Goal: Use online tool/utility: Utilize a website feature to perform a specific function

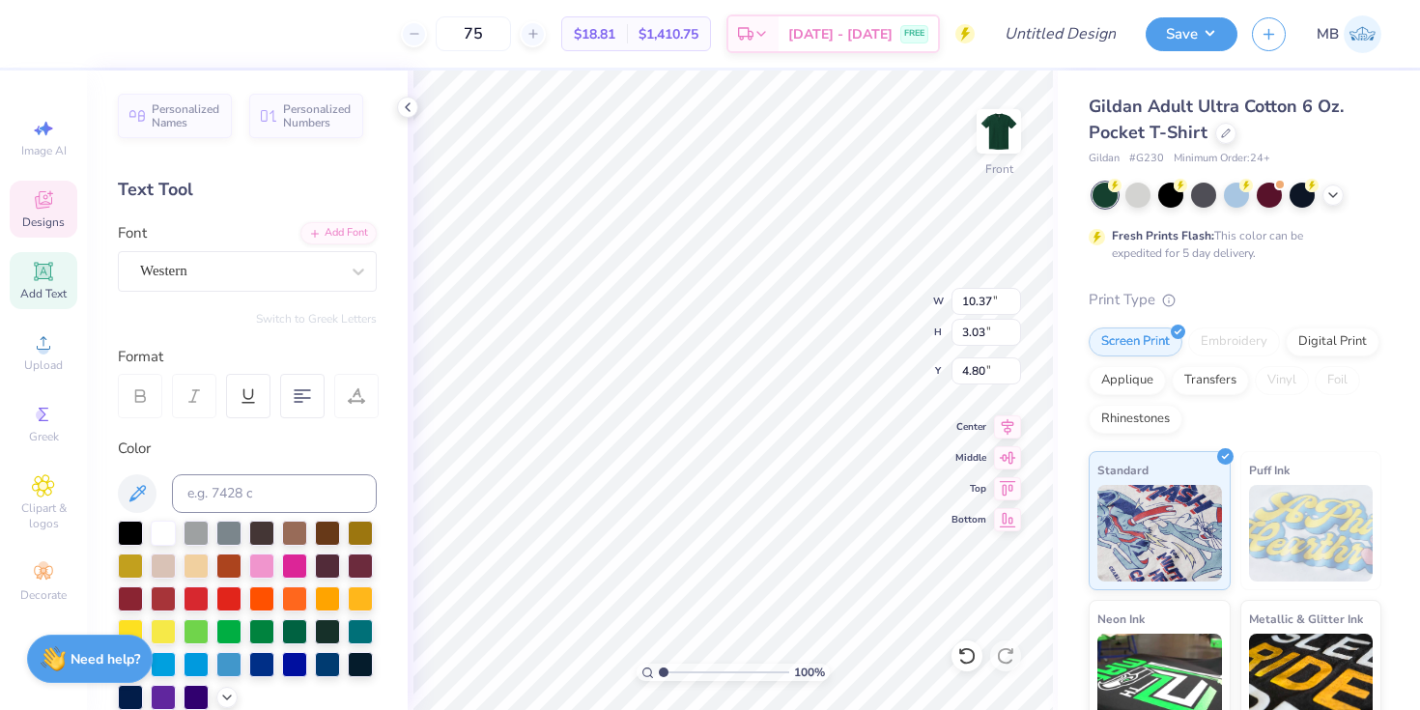
type input "9.90"
type input "9.11"
type input "15.78"
type input "4.97"
type input "6.21"
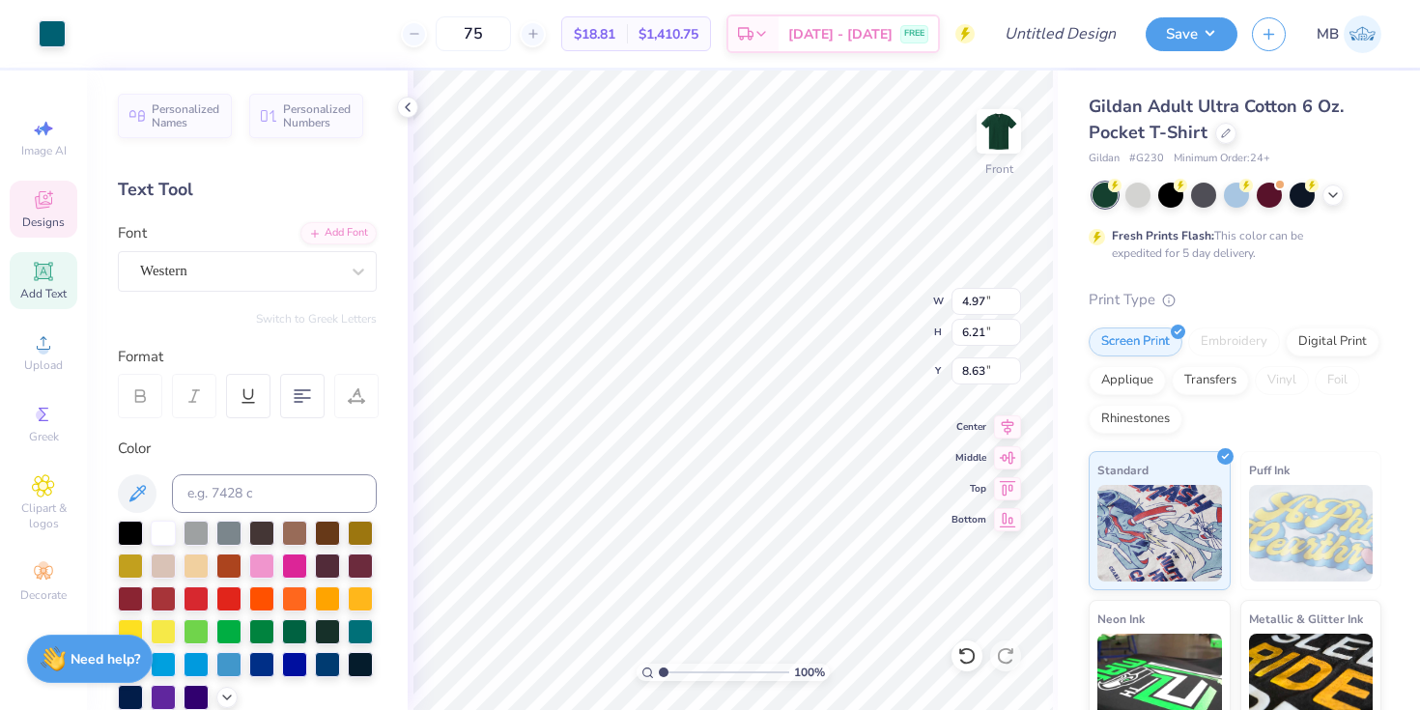
type input "7.79"
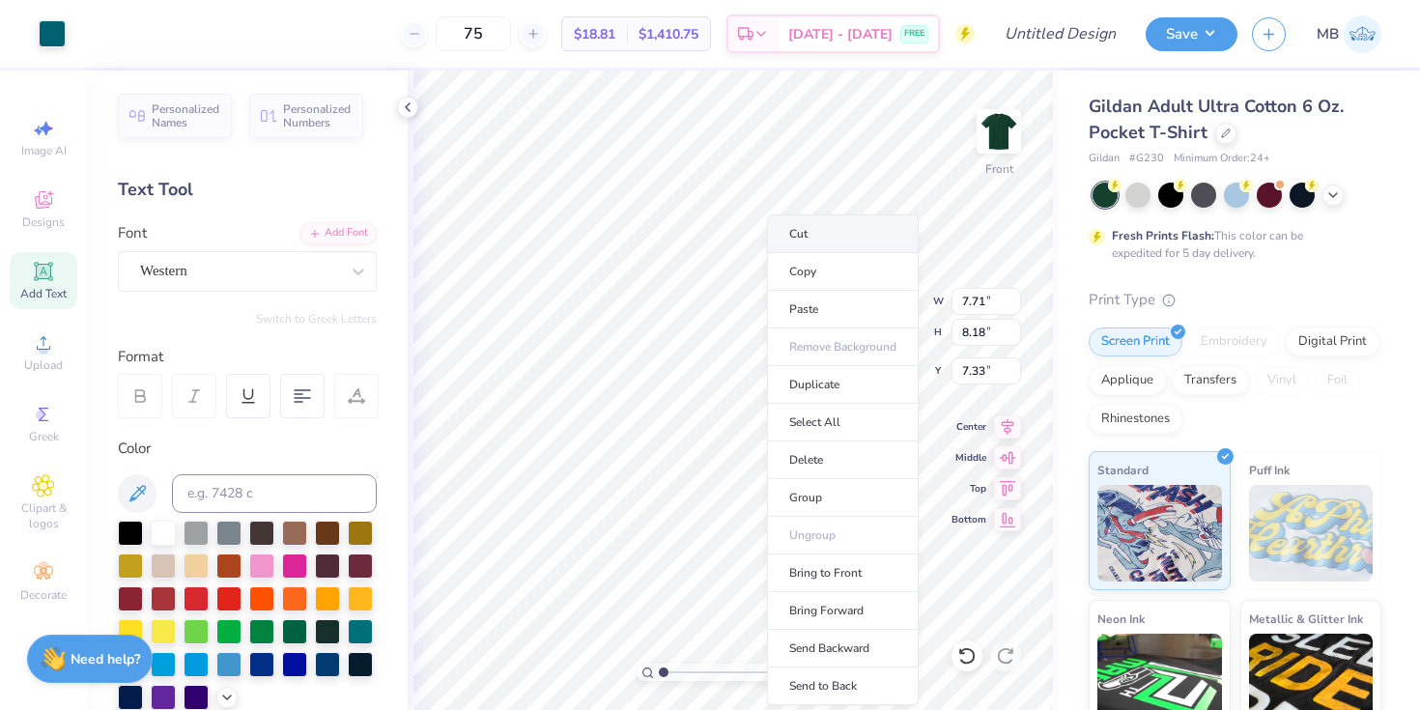
click at [807, 218] on li "Cut" at bounding box center [843, 233] width 152 height 39
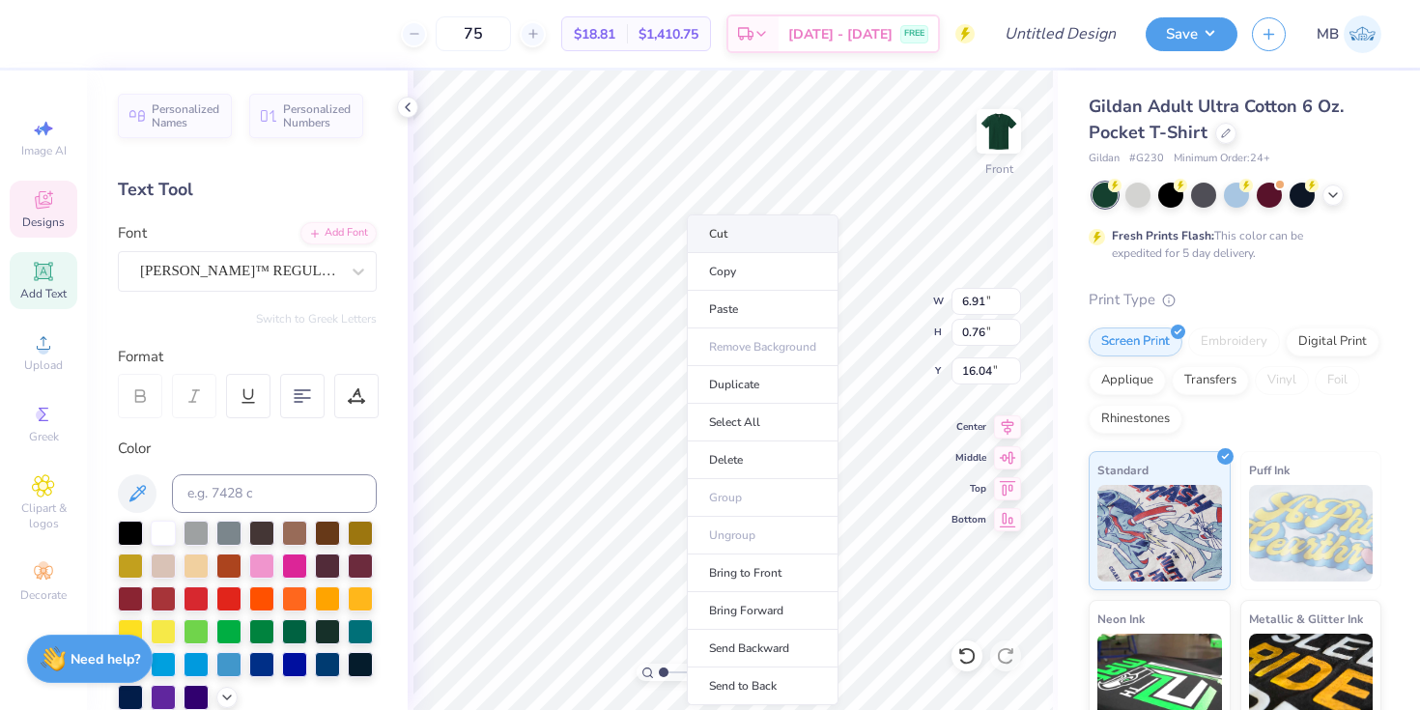
click at [763, 222] on li "Cut" at bounding box center [763, 233] width 152 height 39
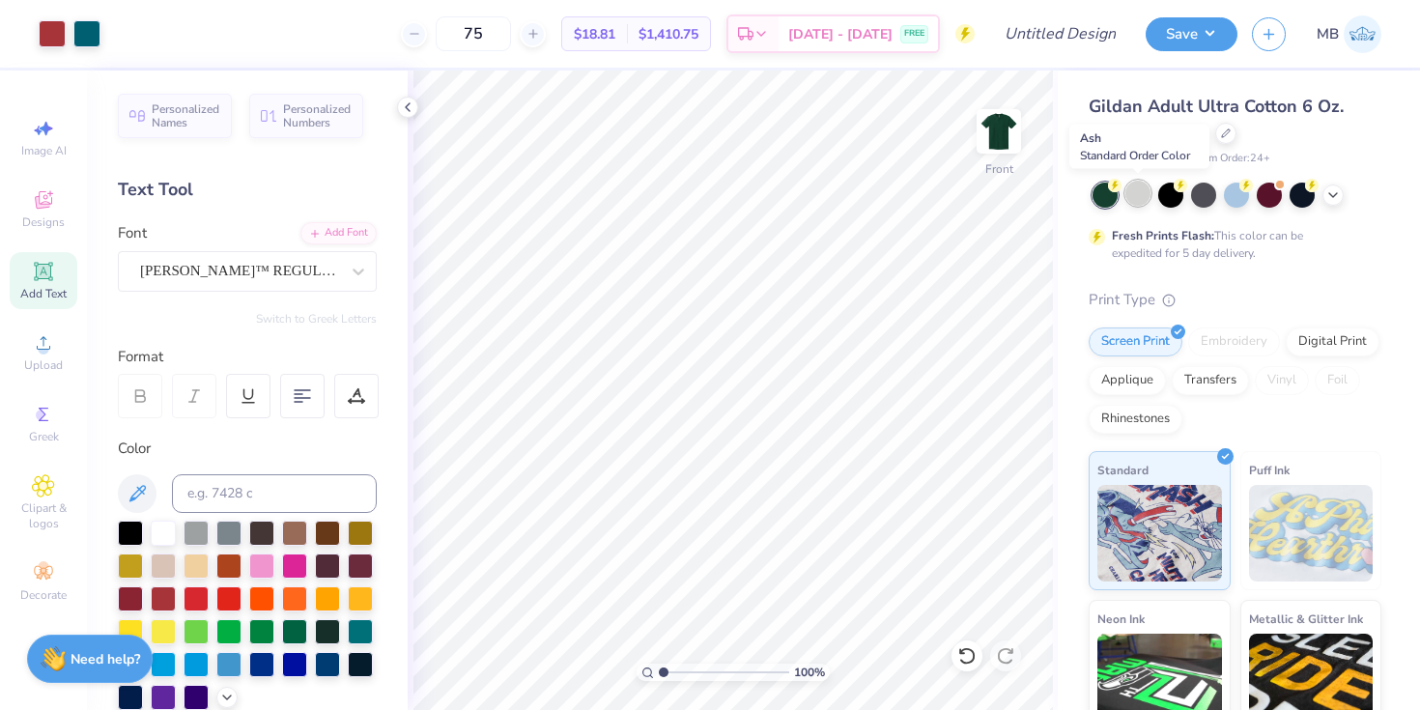
click at [1141, 197] on div at bounding box center [1137, 193] width 25 height 25
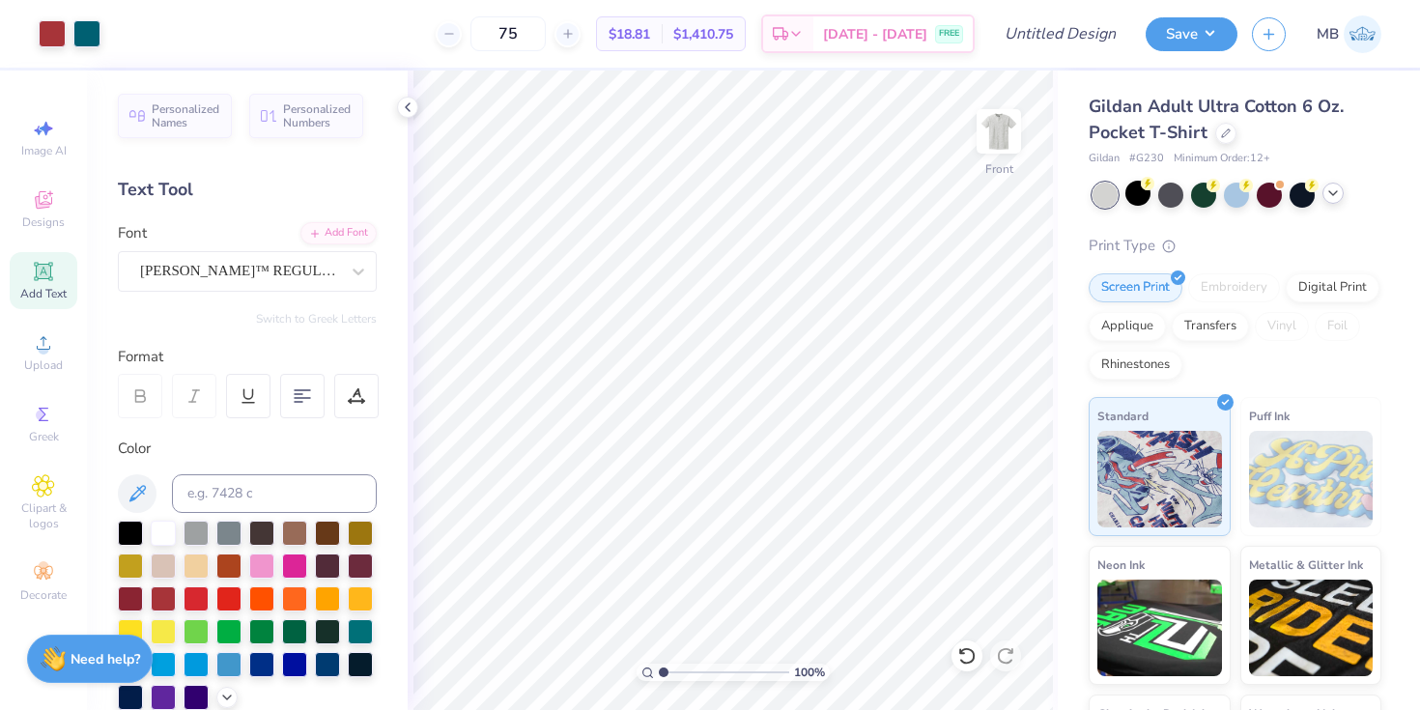
click at [1330, 192] on polyline at bounding box center [1333, 193] width 8 height 4
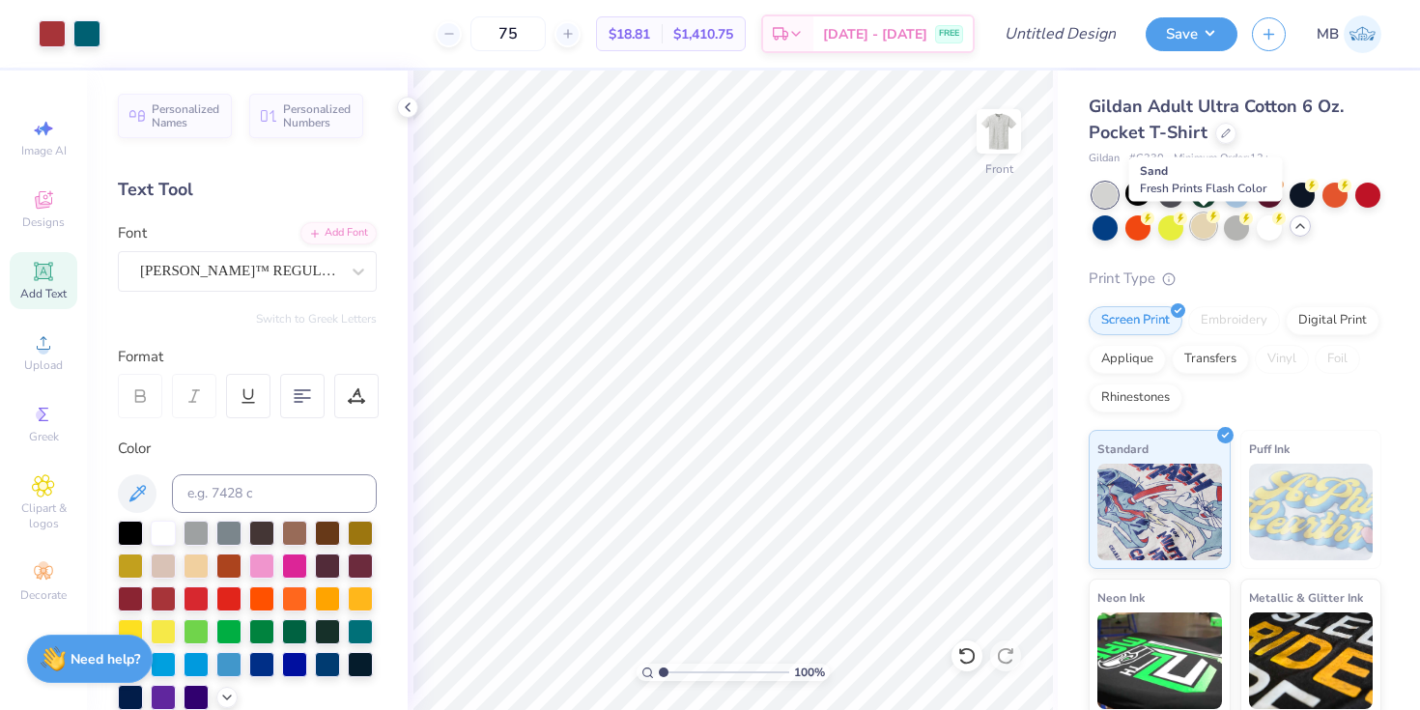
click at [1203, 227] on div at bounding box center [1203, 225] width 25 height 25
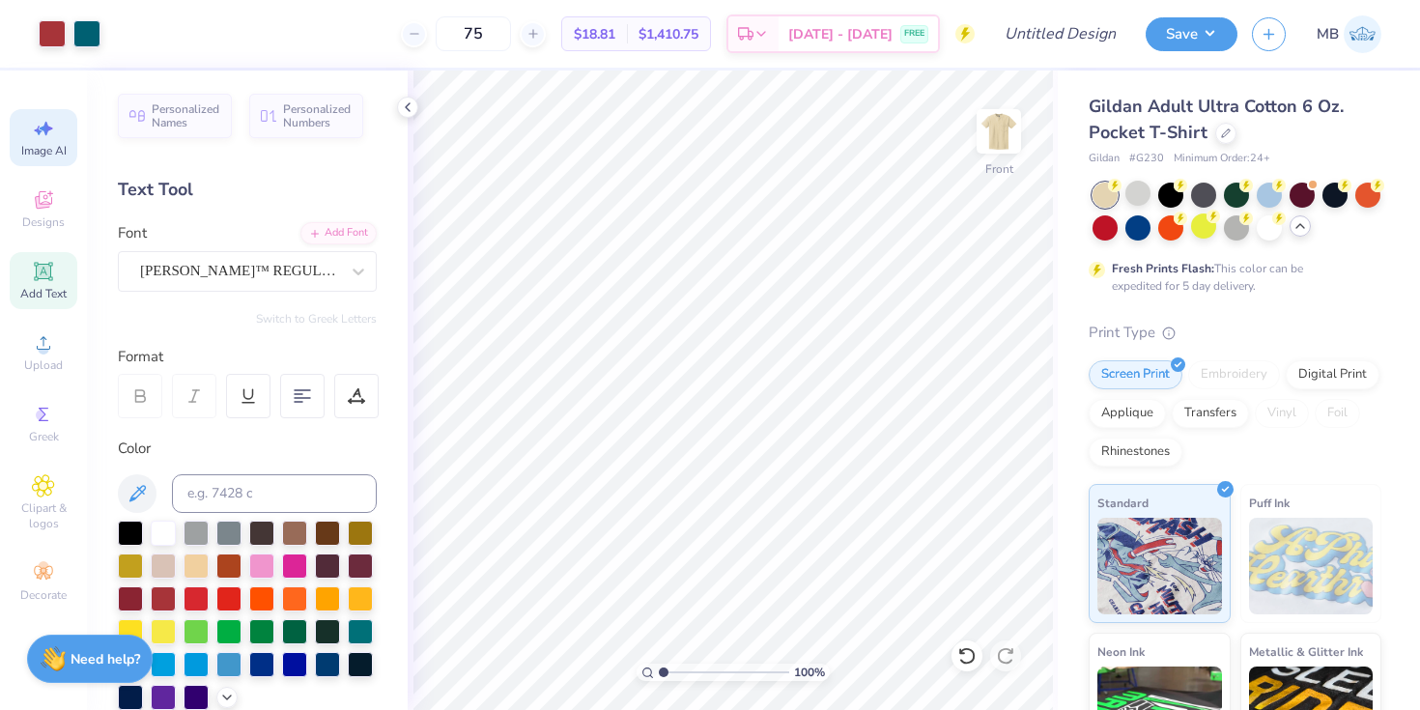
click at [44, 143] on span "Image AI" at bounding box center [43, 150] width 45 height 15
select select "4"
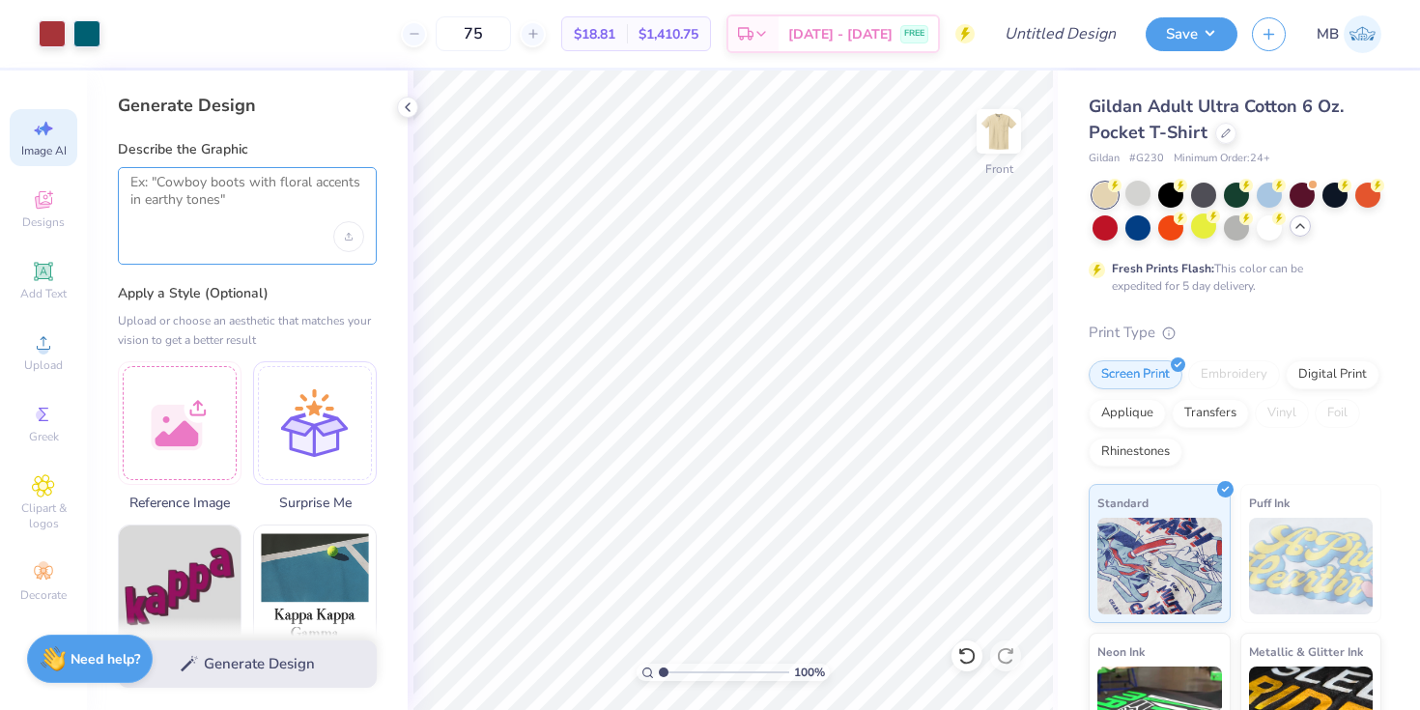
click at [218, 198] on textarea at bounding box center [247, 198] width 234 height 48
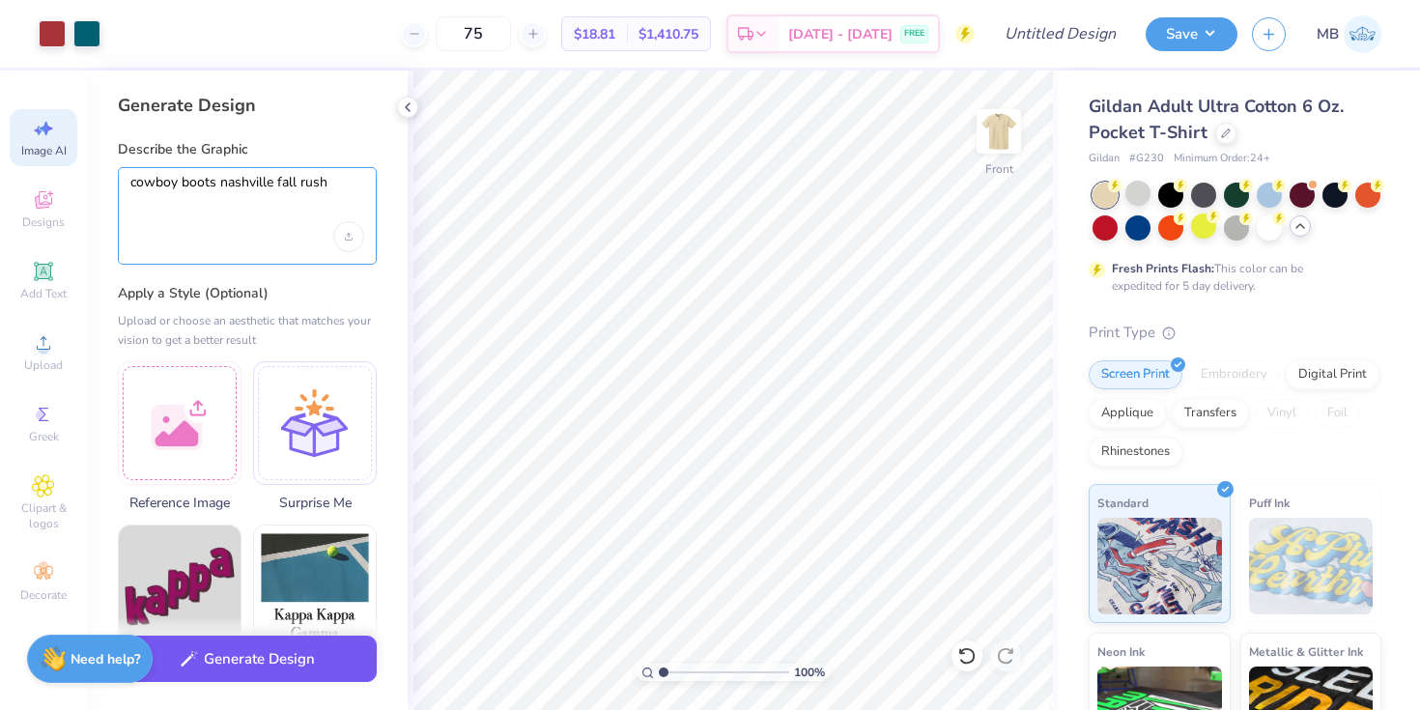
type textarea "cowboy boots nashville fall rush"
click at [214, 642] on button "Generate Design" at bounding box center [247, 659] width 259 height 47
